Goal: Task Accomplishment & Management: Manage account settings

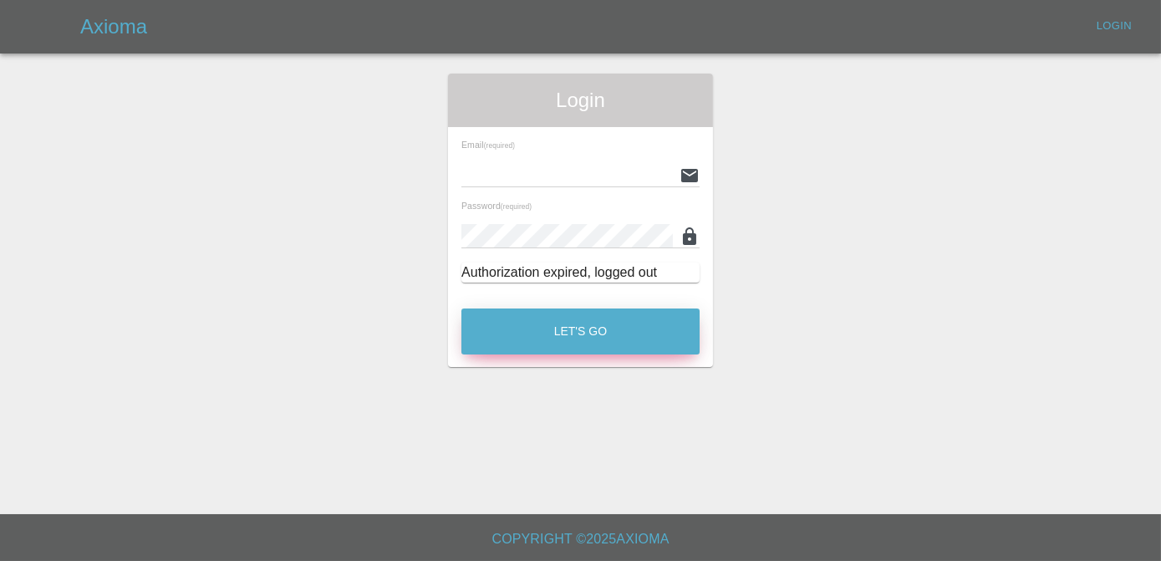
type input "[PERSON_NAME][EMAIL_ADDRESS][DOMAIN_NAME]"
click at [595, 349] on button "Let's Go" at bounding box center [580, 331] width 238 height 46
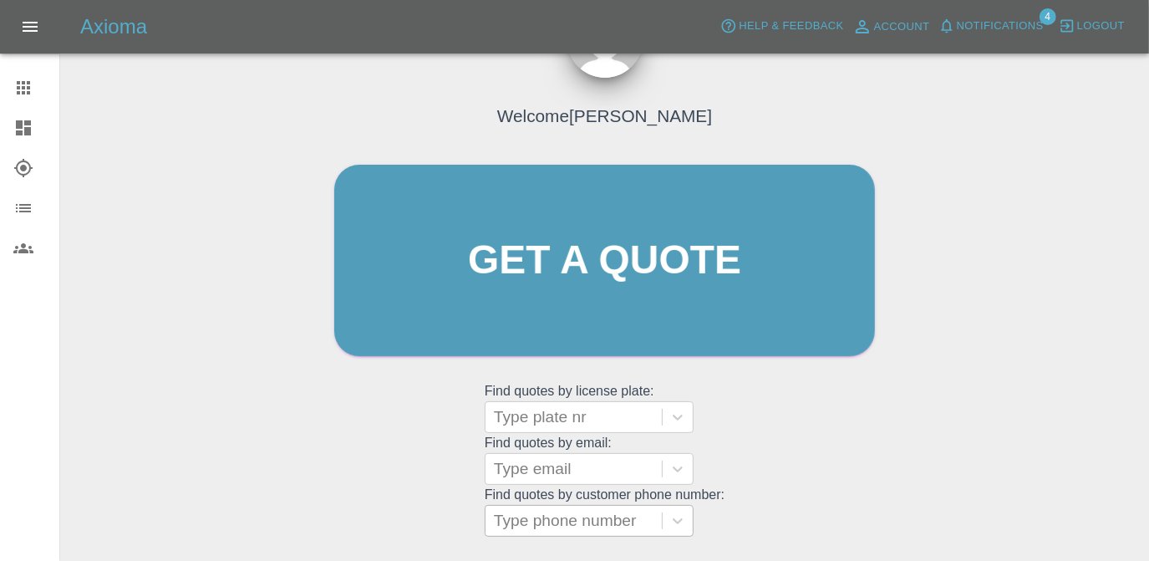
scroll to position [222, 0]
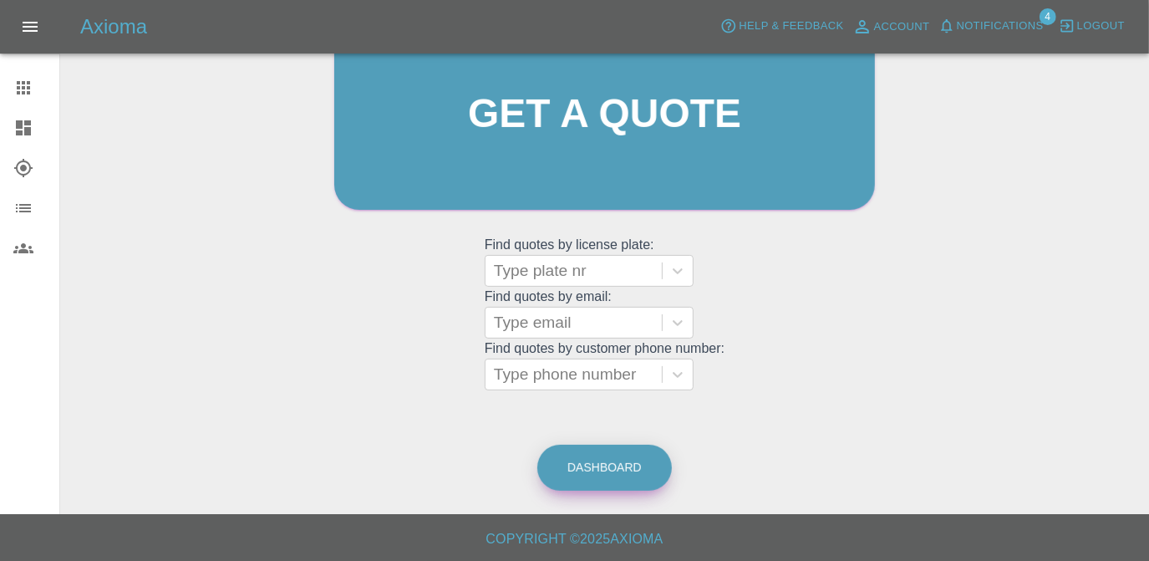
click at [604, 456] on link "Dashboard" at bounding box center [604, 468] width 135 height 46
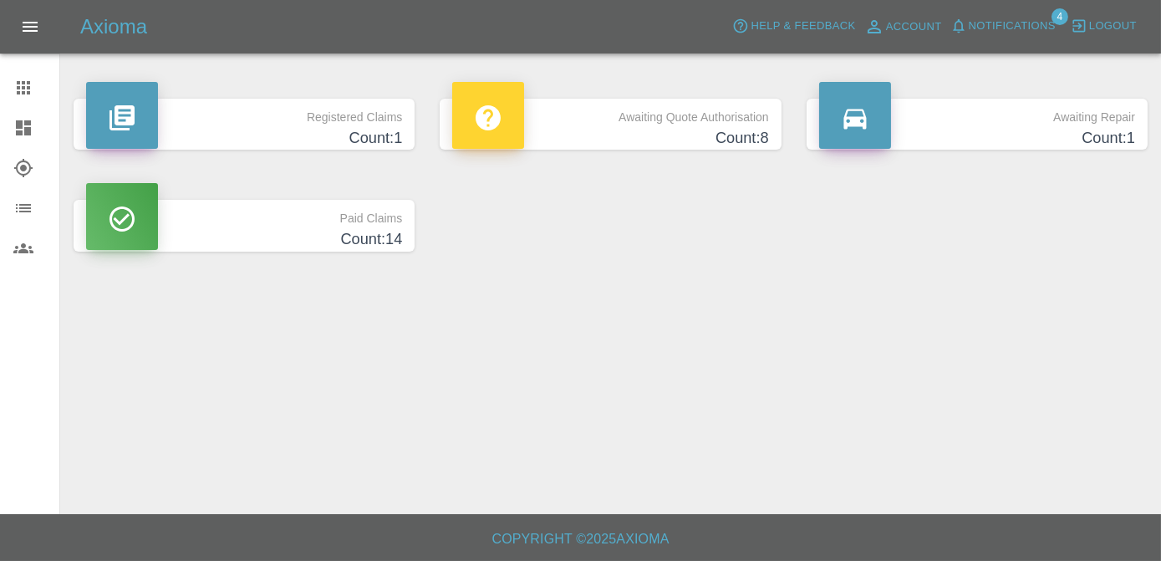
click at [320, 127] on h4 "Count: 1" at bounding box center [244, 138] width 316 height 23
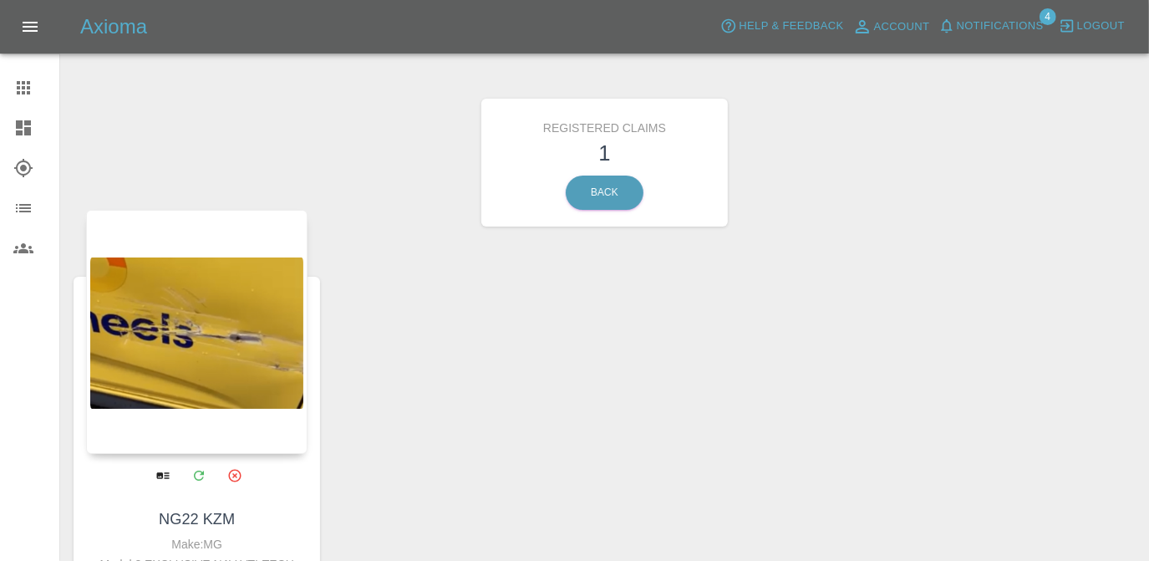
click at [255, 295] on div at bounding box center [197, 332] width 222 height 244
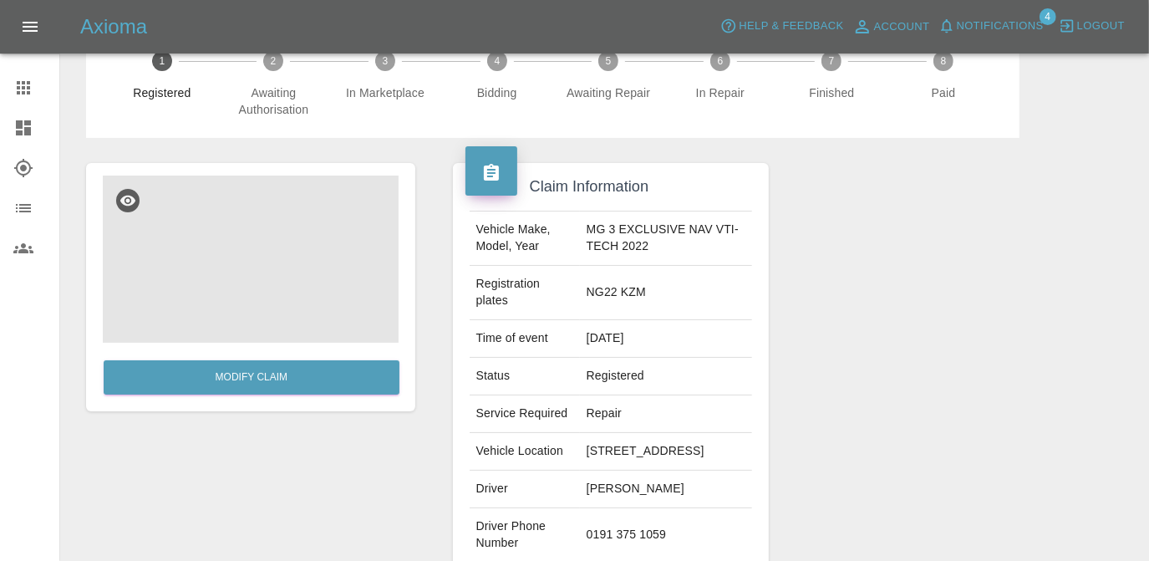
scroll to position [9, 0]
